Goal: Task Accomplishment & Management: Use online tool/utility

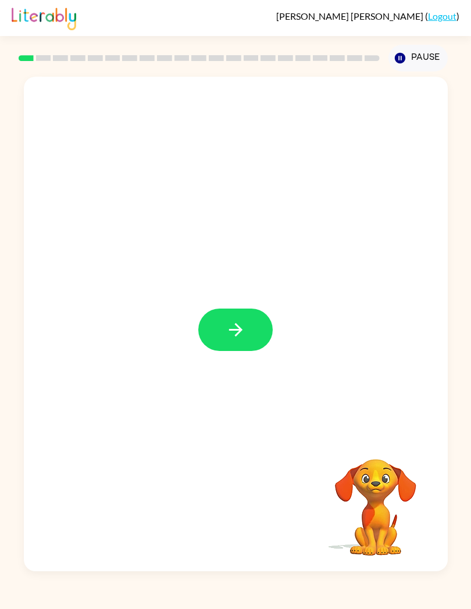
click at [243, 336] on icon "button" at bounding box center [235, 330] width 20 height 20
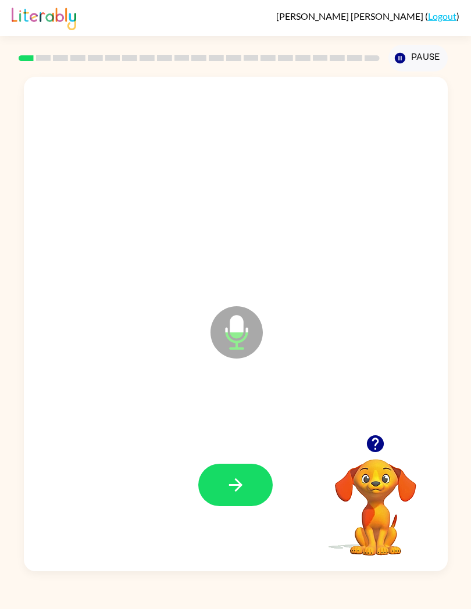
click at [246, 483] on button "button" at bounding box center [235, 485] width 74 height 42
click at [243, 489] on icon "button" at bounding box center [235, 485] width 20 height 20
click at [239, 505] on button "button" at bounding box center [235, 485] width 74 height 42
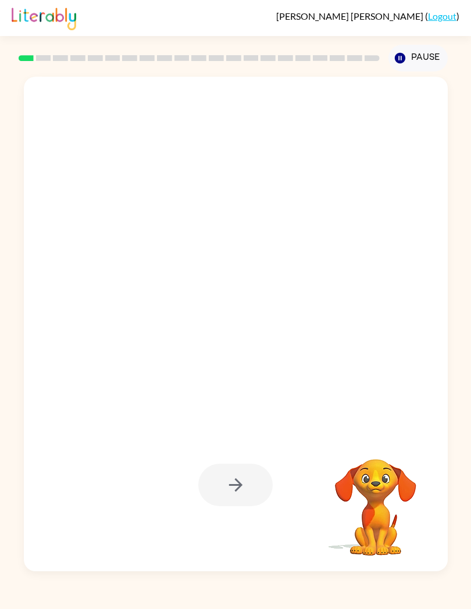
click at [227, 474] on div at bounding box center [235, 485] width 74 height 42
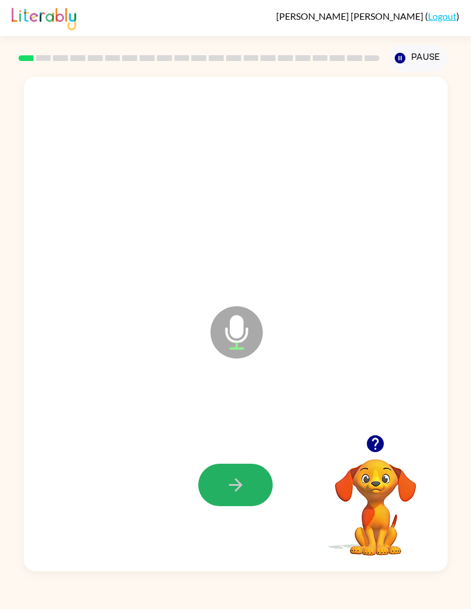
click at [241, 479] on icon "button" at bounding box center [235, 485] width 20 height 20
click at [242, 485] on div at bounding box center [235, 485] width 74 height 42
click at [247, 491] on button "button" at bounding box center [235, 485] width 74 height 42
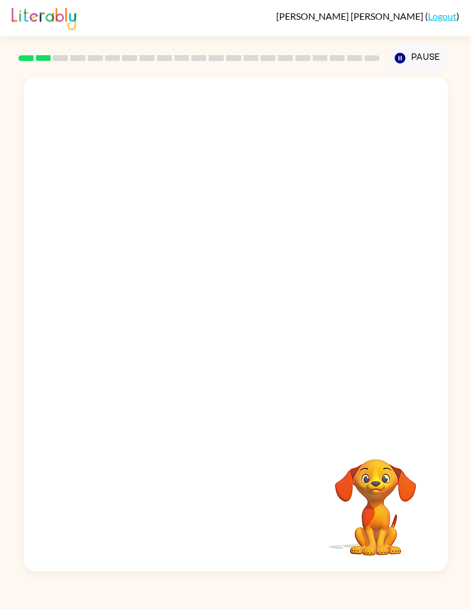
click at [453, 21] on link "Logout" at bounding box center [442, 15] width 28 height 11
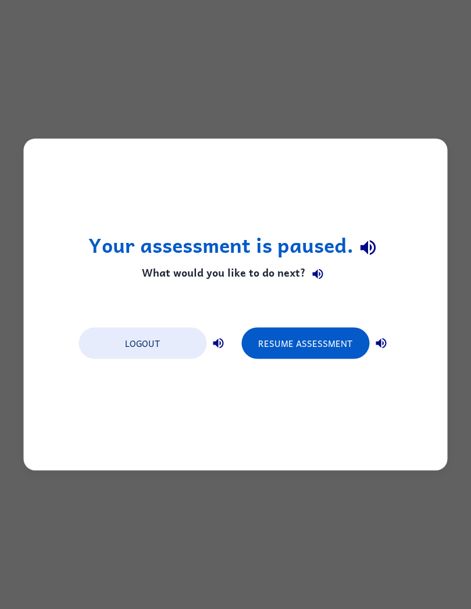
click at [327, 350] on button "Resume Assessment" at bounding box center [305, 343] width 128 height 31
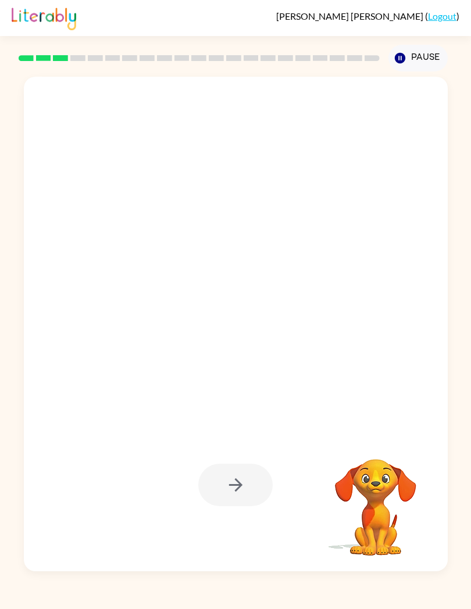
click at [465, 13] on div "Edwin Auble ( Logout )" at bounding box center [235, 18] width 471 height 36
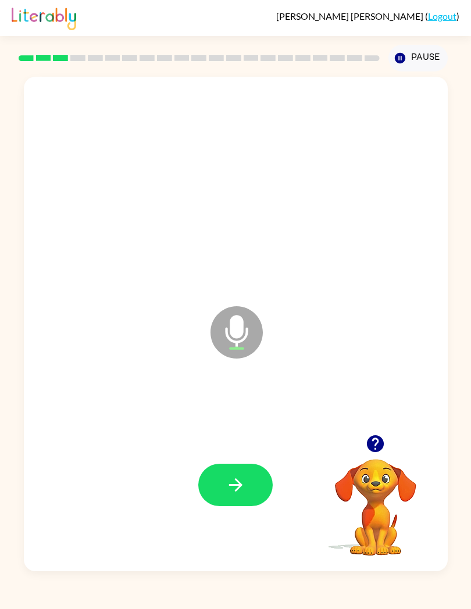
click at [247, 476] on button "button" at bounding box center [235, 485] width 74 height 42
click at [227, 497] on button "button" at bounding box center [235, 485] width 74 height 42
click at [240, 491] on icon "button" at bounding box center [235, 485] width 20 height 20
click at [245, 493] on icon "button" at bounding box center [235, 485] width 20 height 20
click at [7, 600] on div "Edwin Auble ( Logout ) Pause Pause Microphone The Microphone is here when it is…" at bounding box center [235, 304] width 471 height 609
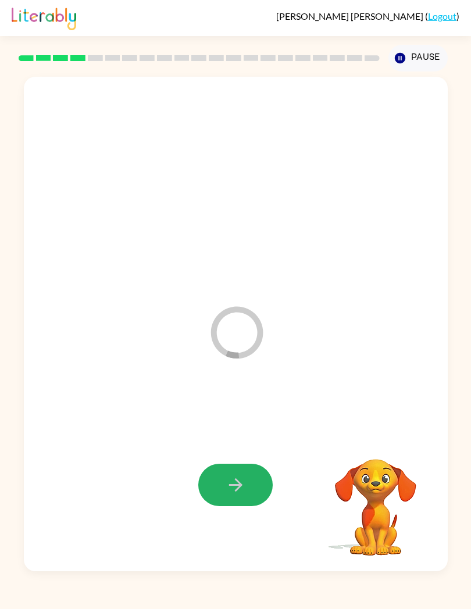
click at [1, 571] on div "Loader Your response is being sent to our graders Your browser must support pla…" at bounding box center [235, 321] width 471 height 500
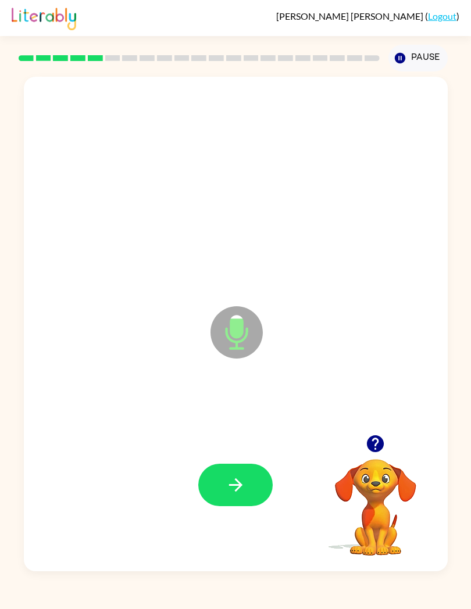
click at [228, 493] on icon "button" at bounding box center [235, 485] width 20 height 20
click at [243, 498] on button "button" at bounding box center [235, 485] width 74 height 42
click at [227, 487] on icon "button" at bounding box center [235, 485] width 20 height 20
click at [250, 476] on button "button" at bounding box center [235, 485] width 74 height 42
click at [248, 485] on button "button" at bounding box center [235, 485] width 74 height 42
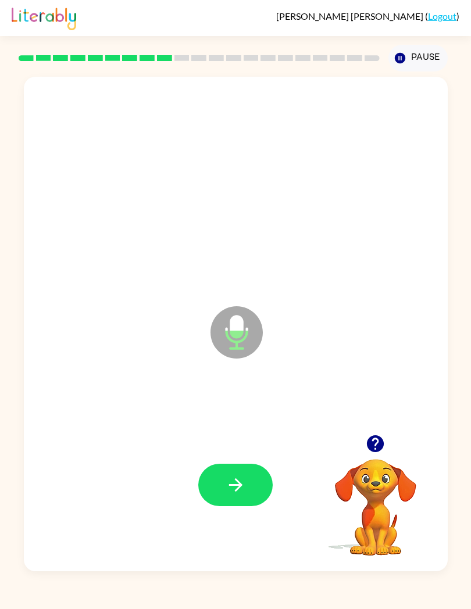
click at [226, 478] on icon "button" at bounding box center [235, 485] width 20 height 20
click at [254, 515] on div at bounding box center [235, 484] width 400 height 149
click at [218, 483] on button "button" at bounding box center [235, 485] width 74 height 42
click at [243, 486] on icon "button" at bounding box center [235, 485] width 20 height 20
click at [248, 492] on button "button" at bounding box center [235, 485] width 74 height 42
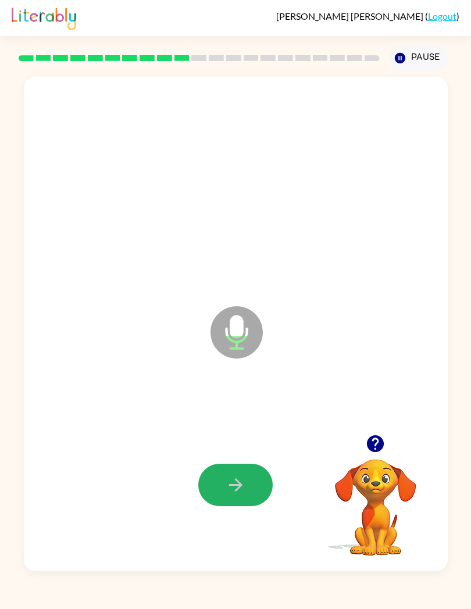
click at [250, 472] on button "button" at bounding box center [235, 485] width 74 height 42
click at [246, 483] on button "button" at bounding box center [235, 485] width 74 height 42
click at [234, 469] on button "button" at bounding box center [235, 485] width 74 height 42
click at [245, 503] on button "button" at bounding box center [235, 485] width 74 height 42
click at [249, 491] on button "button" at bounding box center [235, 485] width 74 height 42
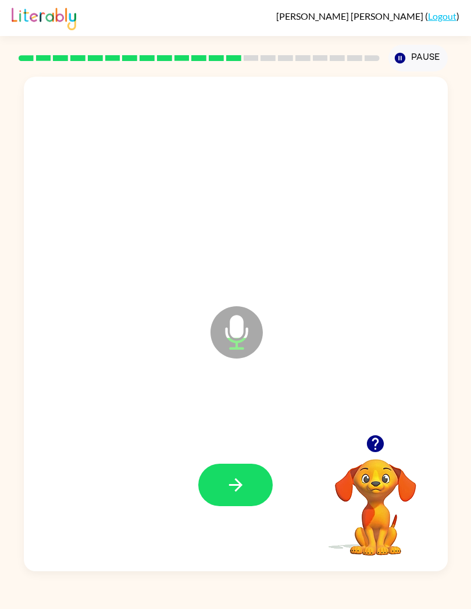
click at [226, 473] on button "button" at bounding box center [235, 485] width 74 height 42
click at [236, 472] on button "button" at bounding box center [235, 485] width 74 height 42
click at [249, 504] on button "button" at bounding box center [235, 485] width 74 height 42
click at [223, 489] on button "button" at bounding box center [235, 485] width 74 height 42
click at [218, 476] on button "button" at bounding box center [235, 485] width 74 height 42
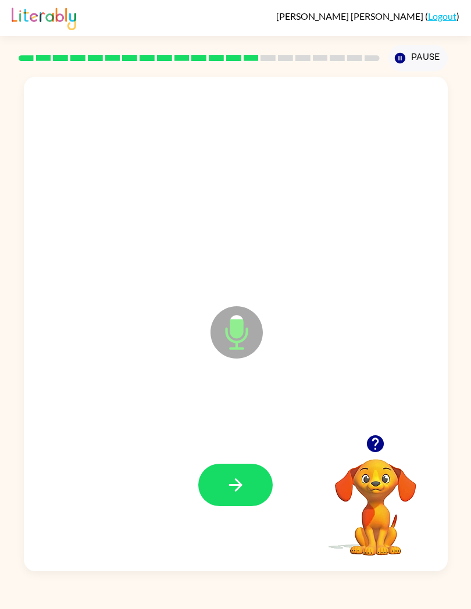
click at [244, 496] on button "button" at bounding box center [235, 485] width 74 height 42
click at [218, 487] on button "button" at bounding box center [235, 485] width 74 height 42
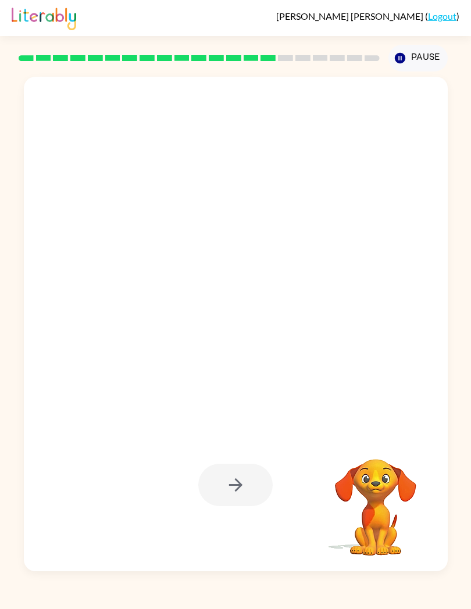
click at [201, 501] on div at bounding box center [235, 485] width 74 height 42
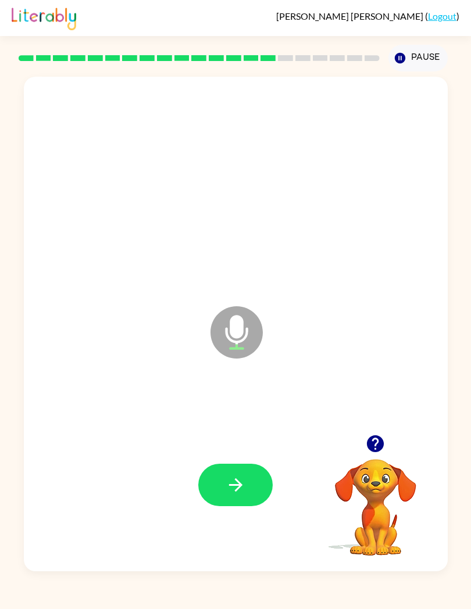
click at [241, 497] on button "button" at bounding box center [235, 485] width 74 height 42
click at [226, 500] on button "button" at bounding box center [235, 485] width 74 height 42
click at [233, 491] on icon "button" at bounding box center [235, 485] width 20 height 20
click at [238, 496] on button "button" at bounding box center [235, 485] width 74 height 42
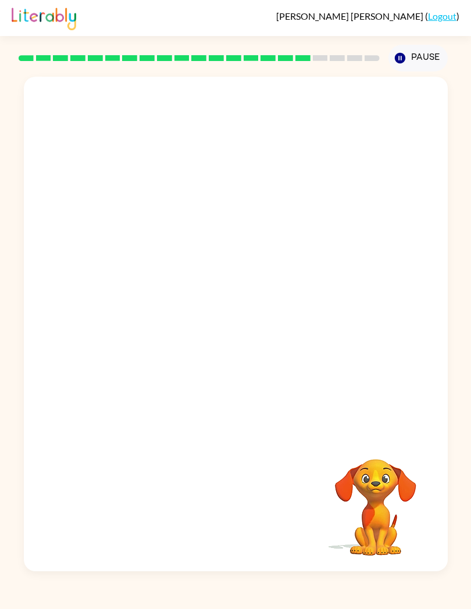
click at [180, 502] on div "Your browser must support playing .mp4 files to use Literably. Please try using…" at bounding box center [236, 324] width 424 height 494
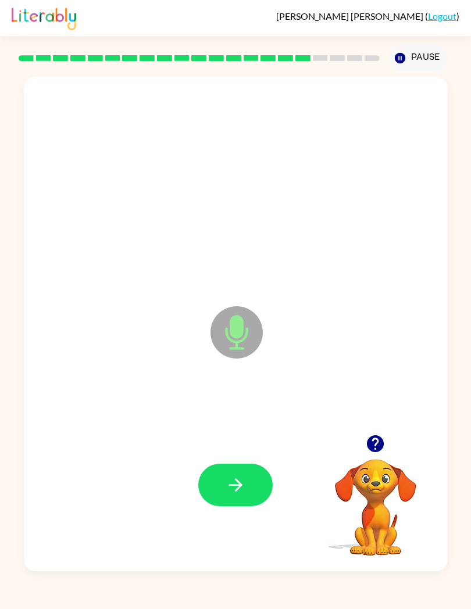
click at [237, 488] on icon "button" at bounding box center [235, 485] width 20 height 20
click at [246, 493] on button "button" at bounding box center [235, 485] width 74 height 42
click at [239, 487] on icon "button" at bounding box center [234, 484] width 13 height 13
click at [243, 483] on icon "button" at bounding box center [235, 485] width 20 height 20
click at [225, 500] on button "button" at bounding box center [235, 485] width 74 height 42
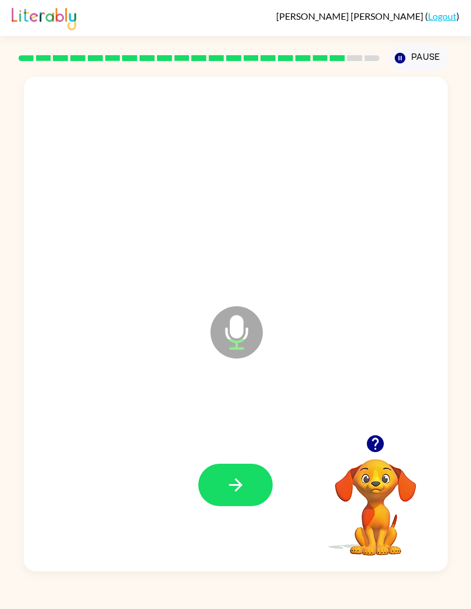
click at [227, 485] on icon "button" at bounding box center [235, 485] width 20 height 20
click at [226, 479] on icon "button" at bounding box center [235, 485] width 20 height 20
click at [245, 491] on icon "button" at bounding box center [235, 485] width 20 height 20
click at [238, 492] on icon "button" at bounding box center [235, 485] width 20 height 20
click at [238, 491] on div at bounding box center [235, 485] width 74 height 42
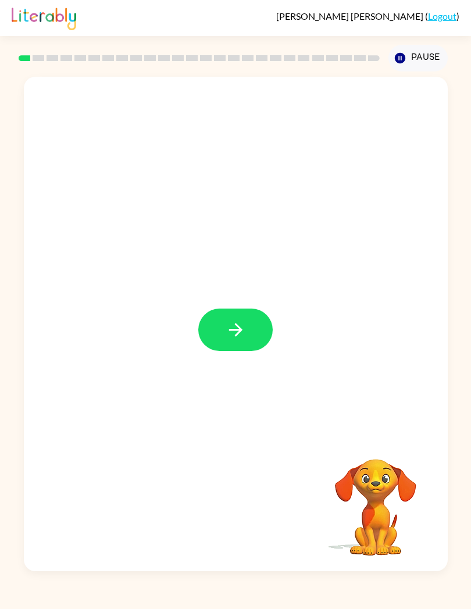
click at [245, 331] on icon "button" at bounding box center [235, 330] width 20 height 20
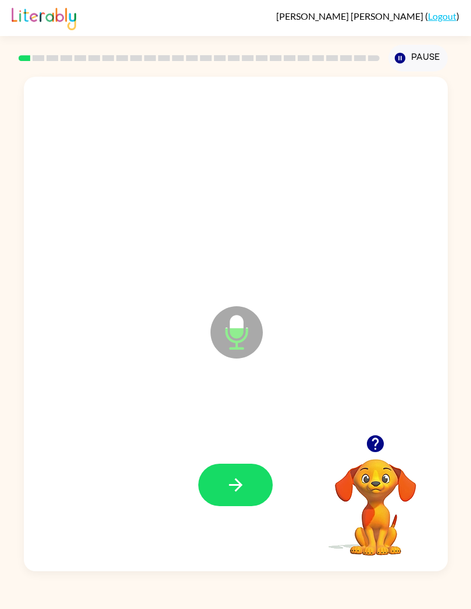
click at [240, 487] on icon "button" at bounding box center [234, 484] width 13 height 13
click at [242, 500] on button "button" at bounding box center [235, 485] width 74 height 42
click at [246, 498] on button "button" at bounding box center [235, 485] width 74 height 42
click at [239, 496] on button "button" at bounding box center [235, 485] width 74 height 42
click at [6, 603] on div "Edwin Auble ( Logout ) Pause Pause n Microphone The Microphone is here when it …" at bounding box center [235, 304] width 471 height 609
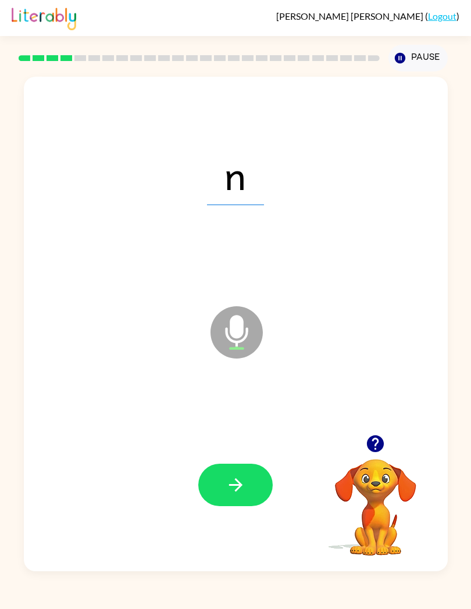
click at [259, 494] on button "button" at bounding box center [235, 485] width 74 height 42
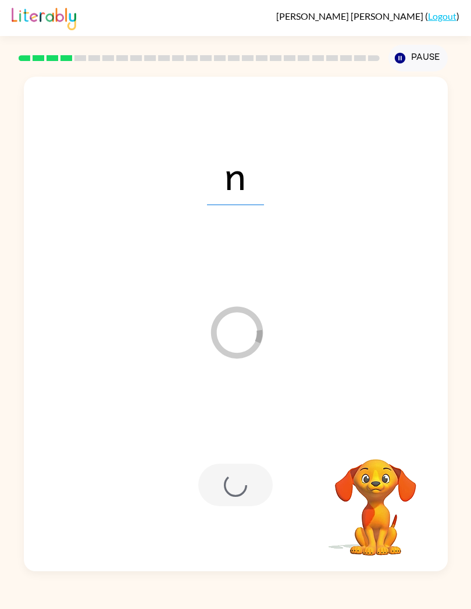
click at [469, 601] on div "Edwin Auble ( Logout ) Pause Pause n Loader Your response is being sent to our …" at bounding box center [235, 304] width 471 height 609
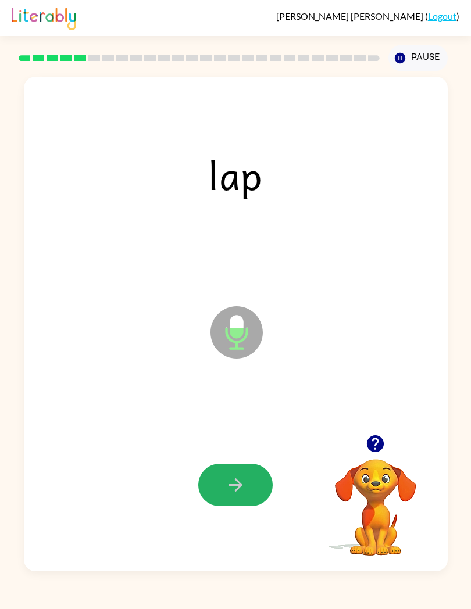
click at [238, 500] on button "button" at bounding box center [235, 485] width 74 height 42
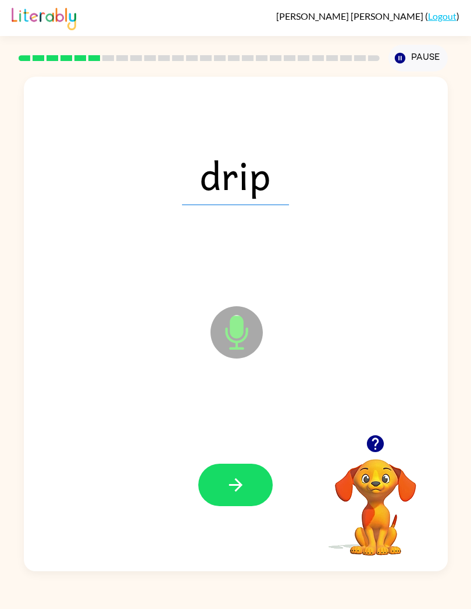
click at [230, 505] on button "button" at bounding box center [235, 485] width 74 height 42
click at [231, 500] on button "button" at bounding box center [235, 485] width 74 height 42
click at [236, 493] on icon "button" at bounding box center [235, 485] width 20 height 20
click at [241, 488] on icon "button" at bounding box center [235, 485] width 20 height 20
click at [242, 493] on icon "button" at bounding box center [235, 485] width 20 height 20
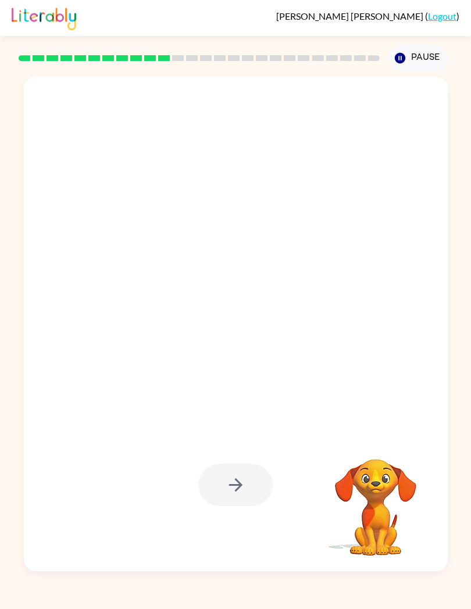
click at [249, 490] on div at bounding box center [235, 485] width 74 height 42
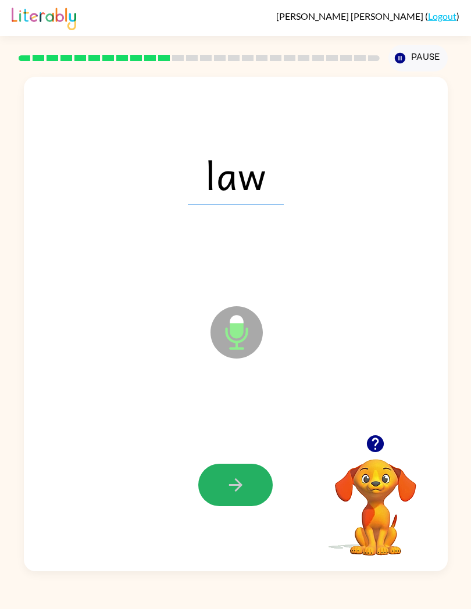
click at [245, 514] on div at bounding box center [235, 484] width 400 height 149
click at [236, 491] on icon "button" at bounding box center [234, 484] width 13 height 13
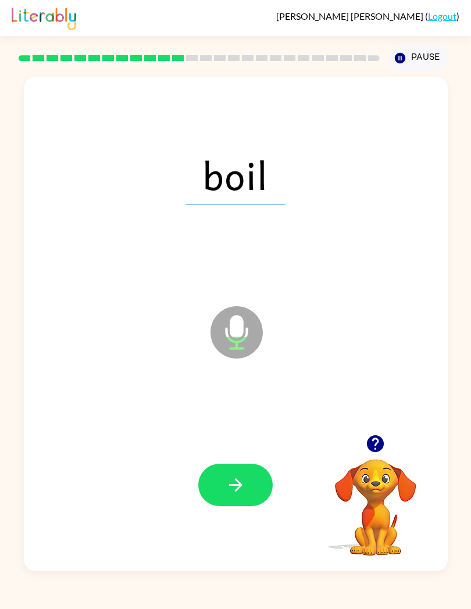
click at [212, 489] on button "button" at bounding box center [235, 485] width 74 height 42
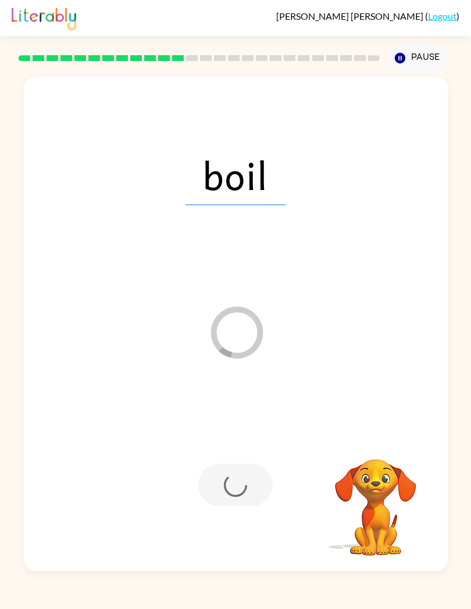
click at [221, 494] on div at bounding box center [235, 485] width 74 height 42
click at [12, 585] on div "Edwin Auble ( Logout ) Pause Pause boil Loader Your response is being sent to o…" at bounding box center [235, 304] width 471 height 609
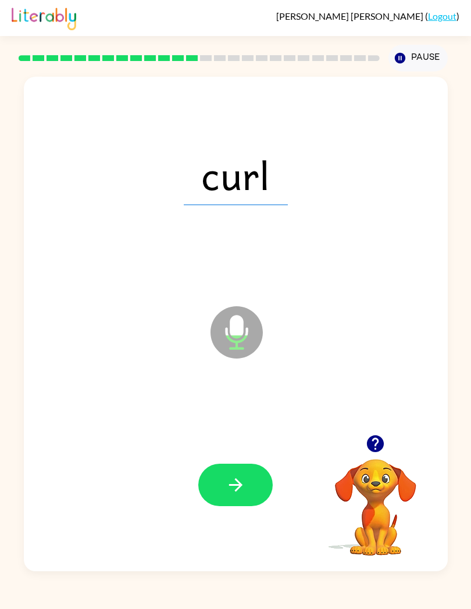
click at [223, 504] on button "button" at bounding box center [235, 485] width 74 height 42
click at [220, 504] on button "button" at bounding box center [235, 485] width 74 height 42
click at [231, 501] on button "button" at bounding box center [235, 485] width 74 height 42
click at [240, 499] on button "button" at bounding box center [235, 485] width 74 height 42
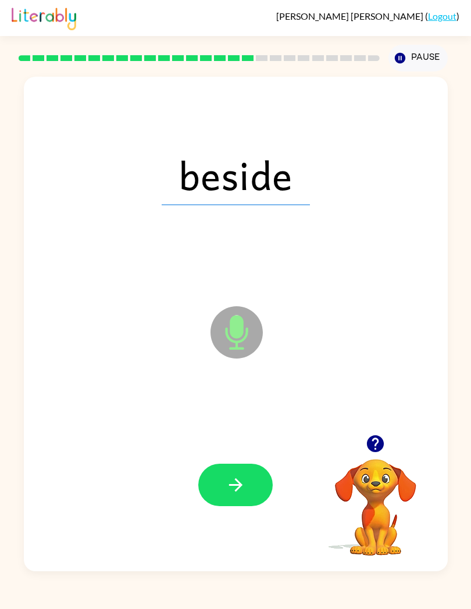
click at [242, 498] on button "button" at bounding box center [235, 485] width 74 height 42
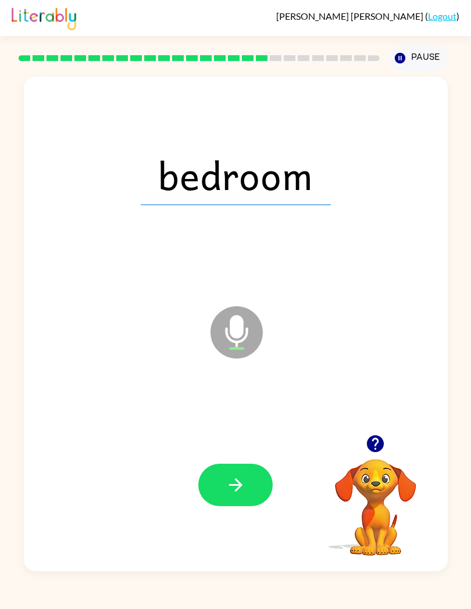
click at [185, 516] on div at bounding box center [235, 484] width 400 height 149
click at [234, 502] on button "button" at bounding box center [235, 485] width 74 height 42
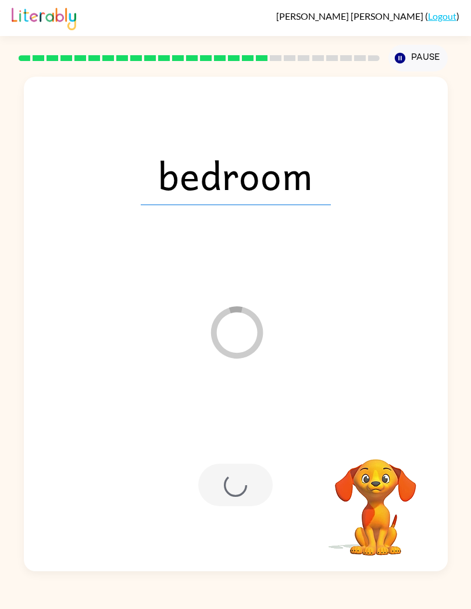
click at [226, 498] on div at bounding box center [235, 485] width 74 height 42
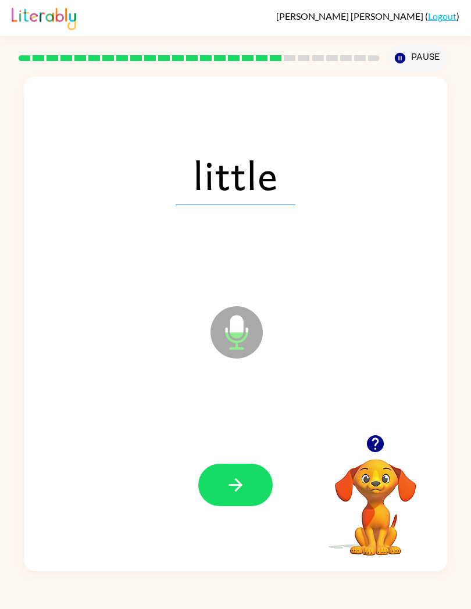
click at [231, 506] on button "button" at bounding box center [235, 485] width 74 height 42
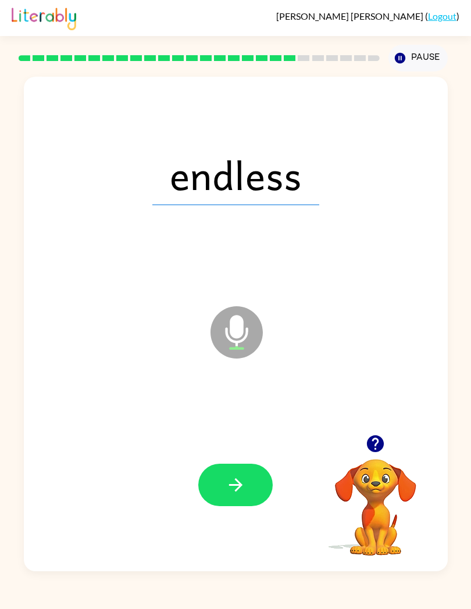
click at [238, 497] on button "button" at bounding box center [235, 485] width 74 height 42
click at [261, 481] on button "button" at bounding box center [235, 485] width 74 height 42
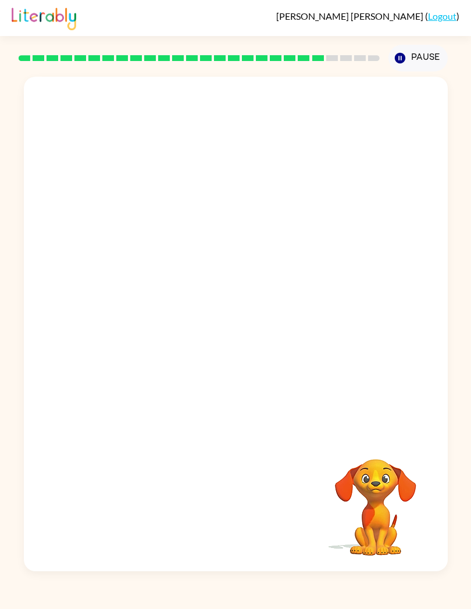
click at [365, 514] on video "Your browser must support playing .mp4 files to use Literably. Please try using…" at bounding box center [375, 499] width 116 height 116
click at [401, 60] on icon "Pause" at bounding box center [399, 58] width 13 height 13
click at [408, 62] on button "Pause Pause" at bounding box center [417, 58] width 59 height 27
click at [427, 58] on button "Pause Pause" at bounding box center [417, 58] width 59 height 27
click at [356, 423] on div at bounding box center [236, 256] width 424 height 358
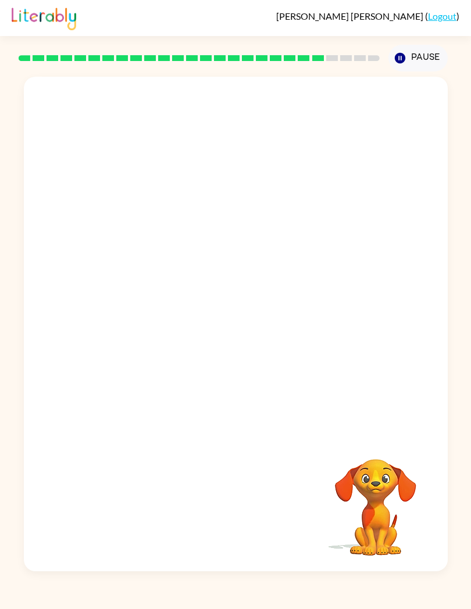
click at [395, 440] on div "Your browser must support playing .mp4 files to use Literably. Please try using…" at bounding box center [236, 324] width 424 height 494
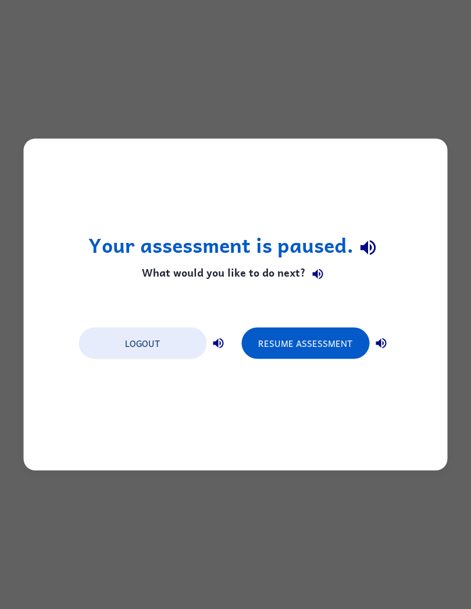
click at [326, 345] on button "Resume Assessment" at bounding box center [305, 343] width 128 height 31
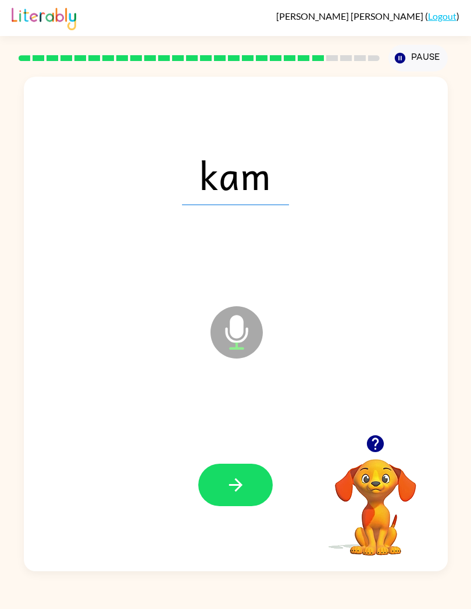
click at [243, 493] on icon "button" at bounding box center [235, 485] width 20 height 20
click at [254, 494] on button "button" at bounding box center [235, 485] width 74 height 42
click at [239, 494] on icon "button" at bounding box center [235, 485] width 20 height 20
click at [234, 483] on icon "button" at bounding box center [235, 485] width 20 height 20
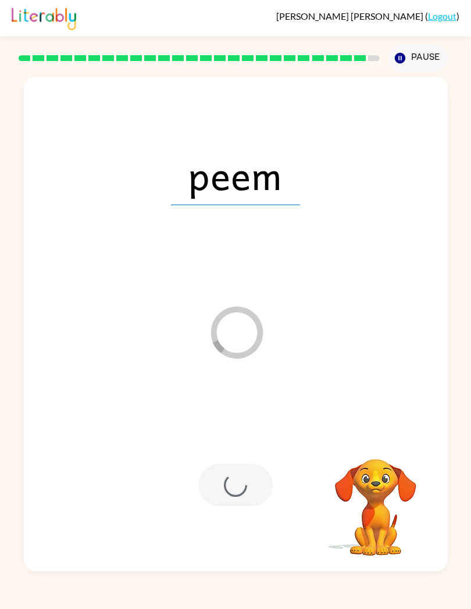
click at [242, 479] on div at bounding box center [235, 485] width 74 height 42
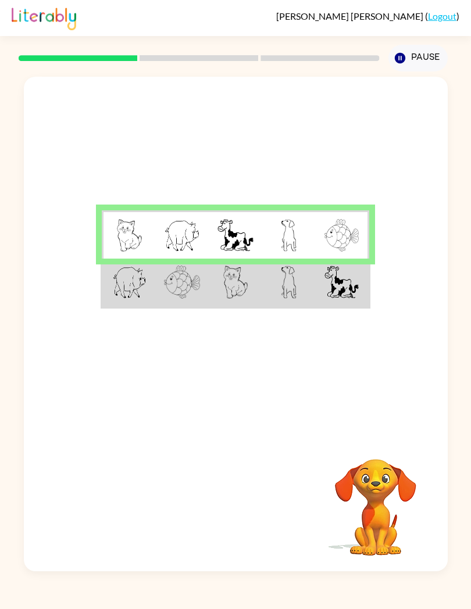
click at [339, 284] on img at bounding box center [341, 281] width 35 height 33
click at [334, 283] on img at bounding box center [341, 281] width 35 height 33
click at [294, 283] on img at bounding box center [289, 281] width 16 height 33
click at [309, 236] on td at bounding box center [288, 234] width 53 height 48
click at [317, 239] on td at bounding box center [341, 234] width 53 height 48
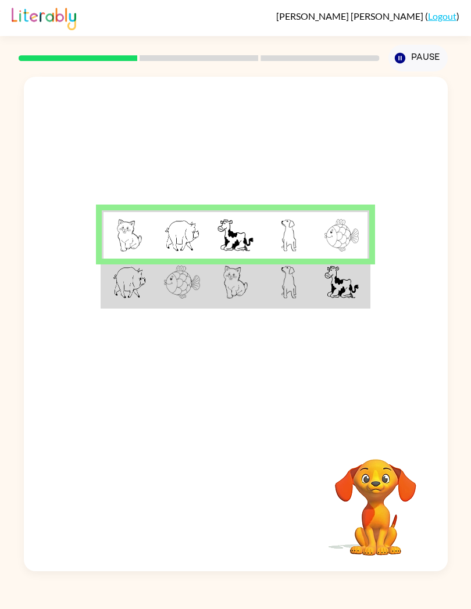
click at [311, 257] on td at bounding box center [288, 234] width 53 height 48
click at [307, 286] on td at bounding box center [288, 283] width 53 height 48
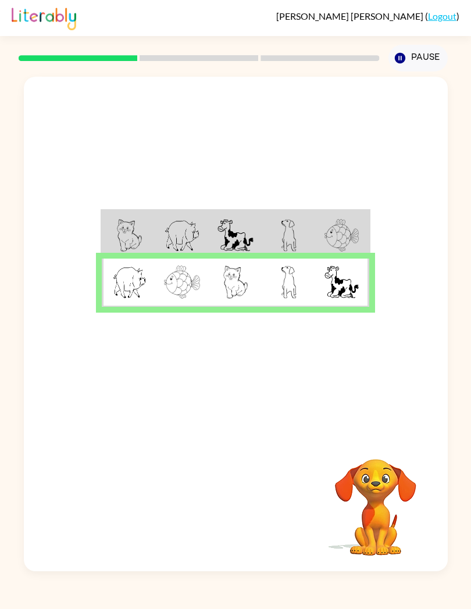
click at [320, 300] on td at bounding box center [341, 283] width 53 height 48
click at [257, 512] on button "button" at bounding box center [235, 506] width 74 height 42
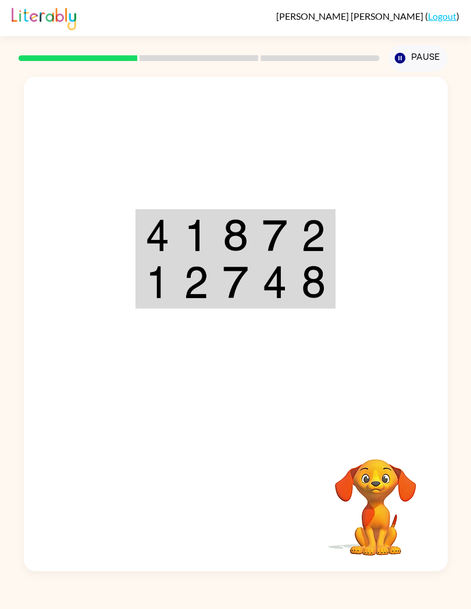
click at [283, 242] on img at bounding box center [274, 235] width 25 height 33
click at [228, 240] on img at bounding box center [235, 235] width 25 height 33
click at [252, 219] on td at bounding box center [236, 234] width 40 height 48
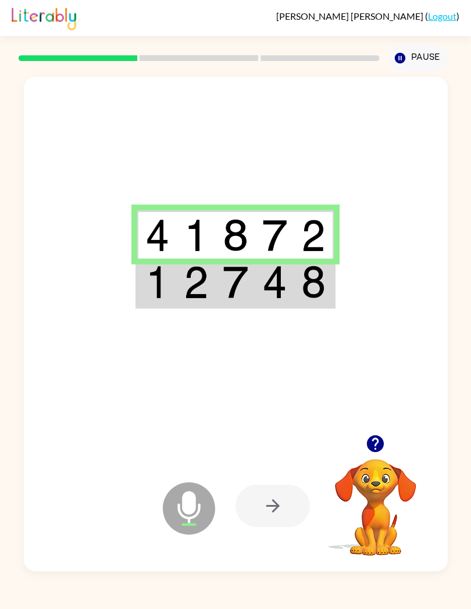
click at [289, 505] on div at bounding box center [272, 506] width 74 height 42
click at [266, 510] on div at bounding box center [272, 506] width 74 height 42
click at [268, 284] on img at bounding box center [274, 281] width 25 height 33
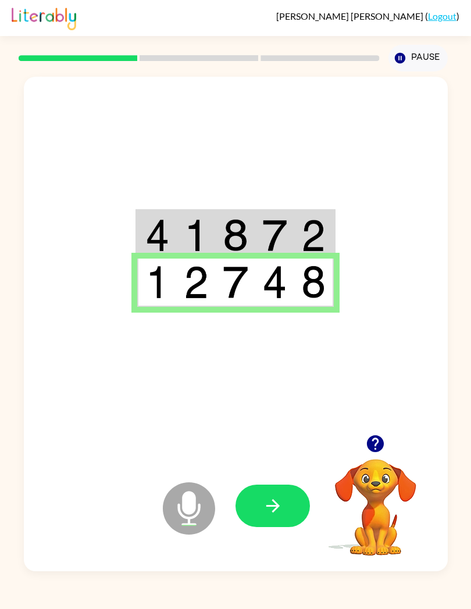
click at [296, 502] on button "button" at bounding box center [272, 506] width 74 height 42
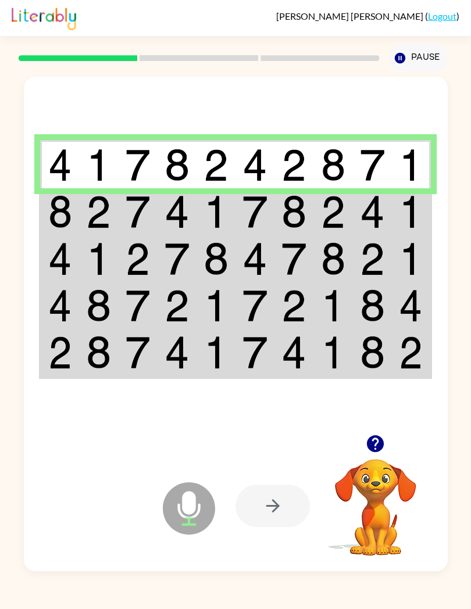
click at [106, 208] on img at bounding box center [98, 211] width 25 height 33
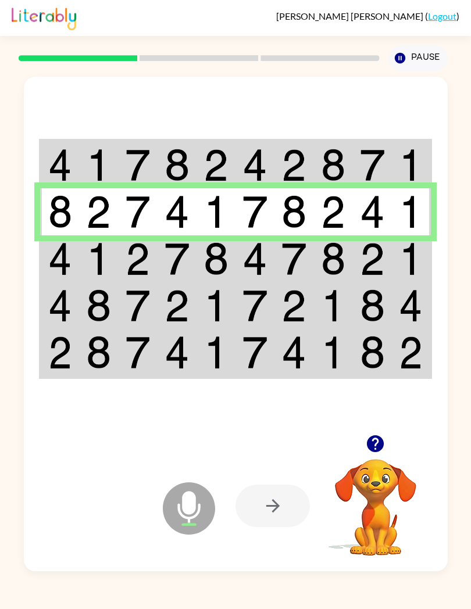
click at [198, 284] on td at bounding box center [215, 305] width 39 height 47
click at [201, 262] on td at bounding box center [215, 258] width 39 height 47
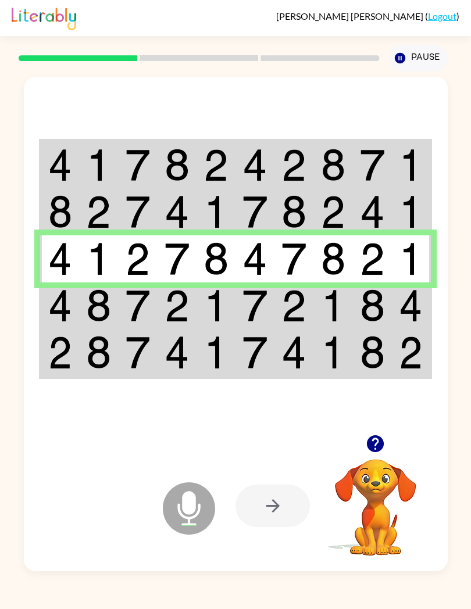
click at [80, 300] on td at bounding box center [98, 305] width 39 height 47
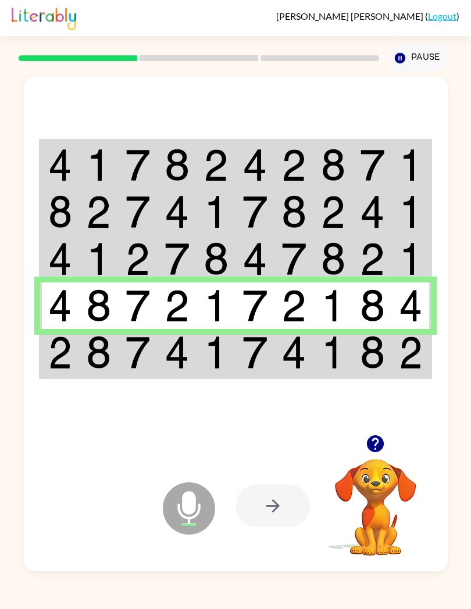
click at [191, 356] on td at bounding box center [176, 353] width 39 height 48
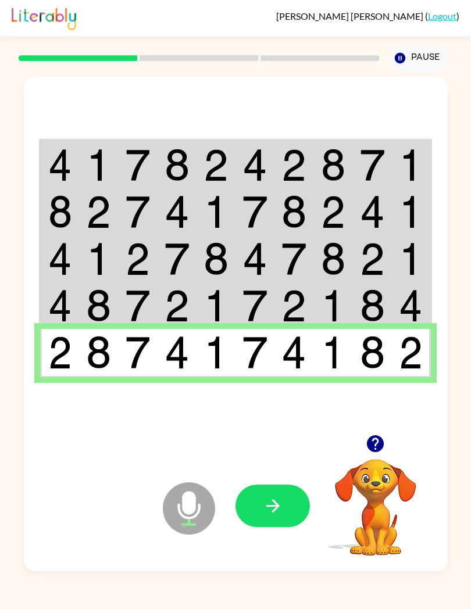
click at [277, 515] on icon "button" at bounding box center [273, 506] width 20 height 20
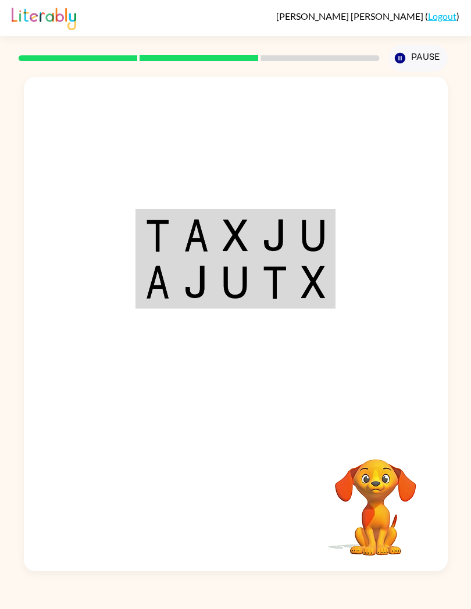
click at [226, 237] on img at bounding box center [235, 235] width 25 height 33
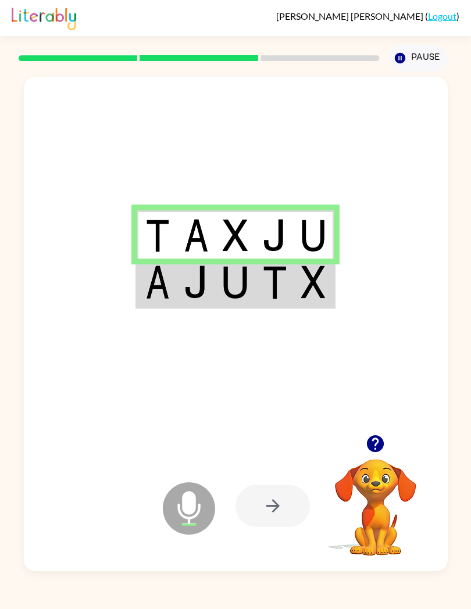
click at [231, 278] on img at bounding box center [235, 281] width 25 height 33
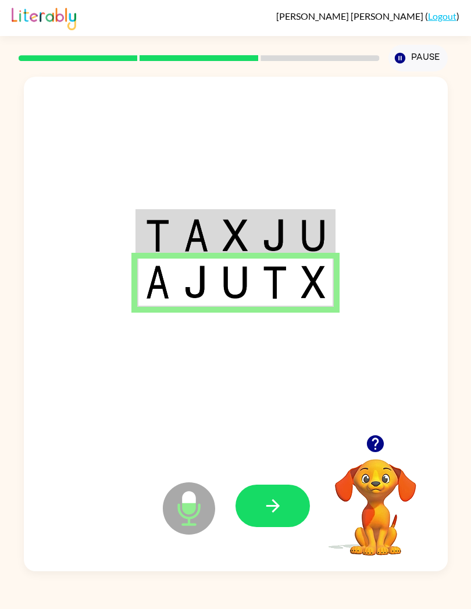
click at [282, 503] on icon "button" at bounding box center [273, 506] width 20 height 20
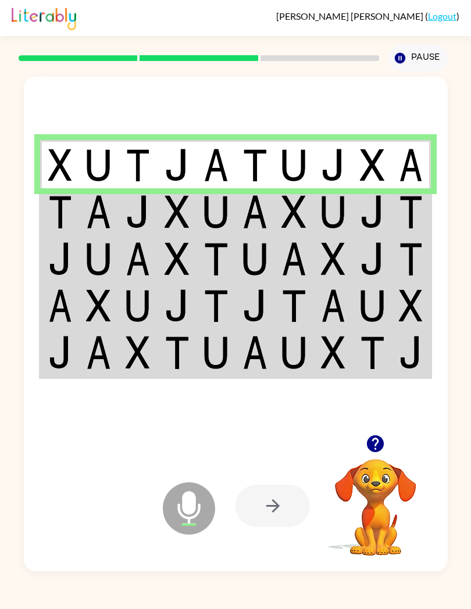
click at [123, 217] on td at bounding box center [137, 211] width 39 height 47
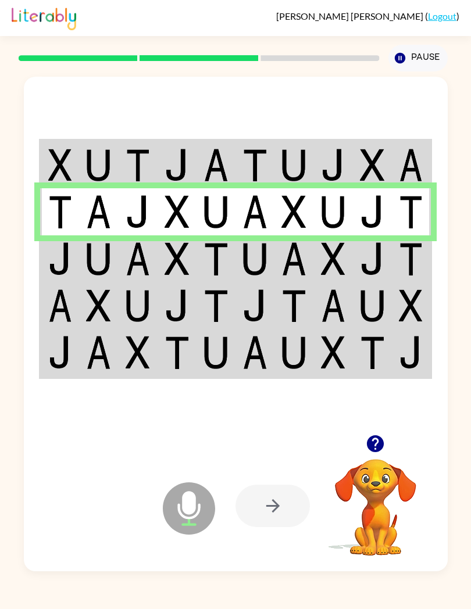
click at [105, 282] on td at bounding box center [98, 258] width 39 height 47
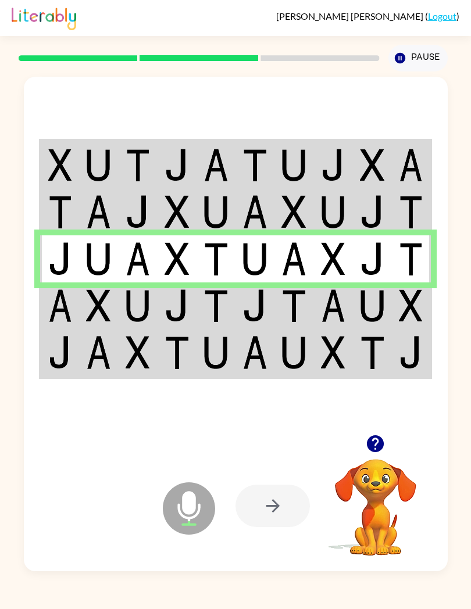
click at [127, 254] on img at bounding box center [137, 258] width 25 height 33
click at [206, 313] on img at bounding box center [215, 305] width 25 height 33
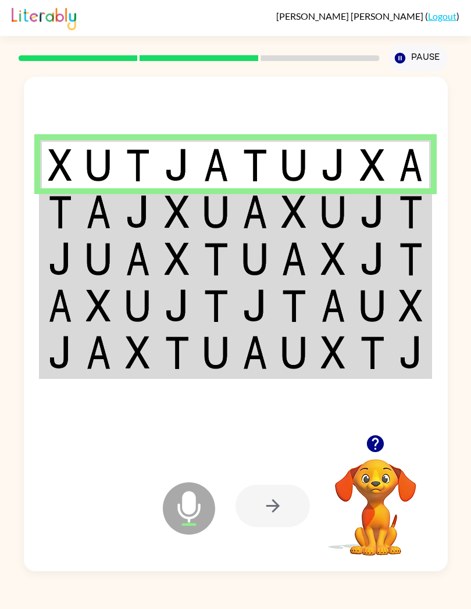
click at [127, 213] on img at bounding box center [137, 211] width 25 height 33
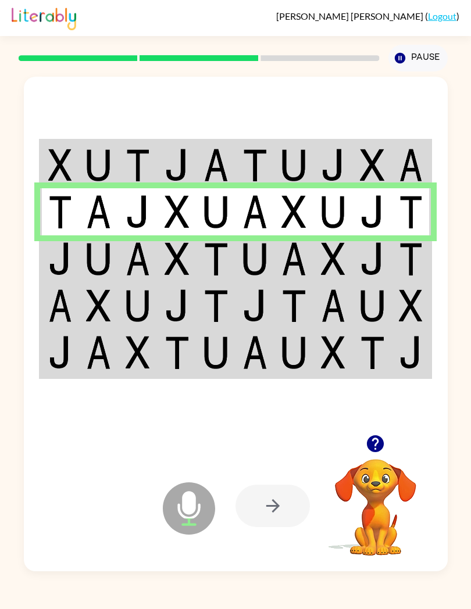
click at [120, 268] on td at bounding box center [137, 258] width 39 height 47
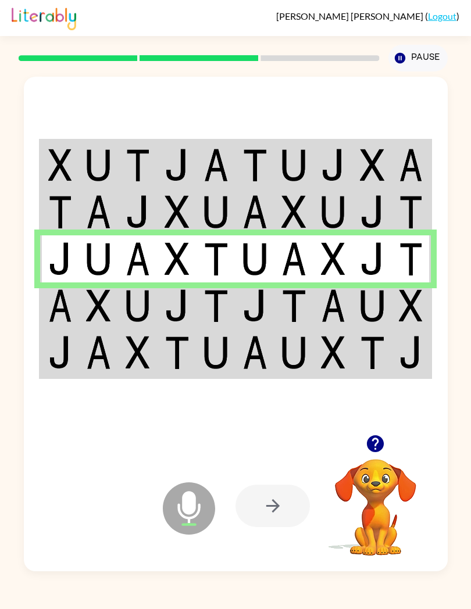
click at [119, 307] on td at bounding box center [137, 305] width 39 height 47
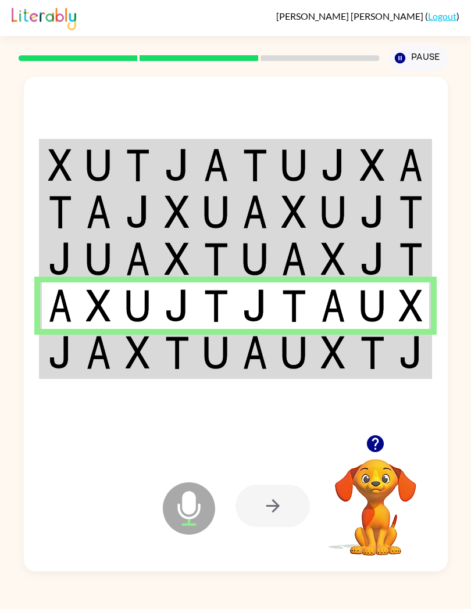
click at [143, 364] on img at bounding box center [137, 352] width 25 height 33
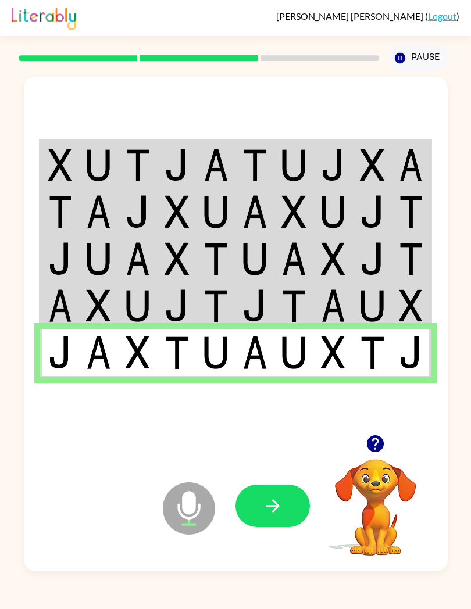
click at [295, 504] on button "button" at bounding box center [272, 506] width 74 height 42
